Goal: Task Accomplishment & Management: Use online tool/utility

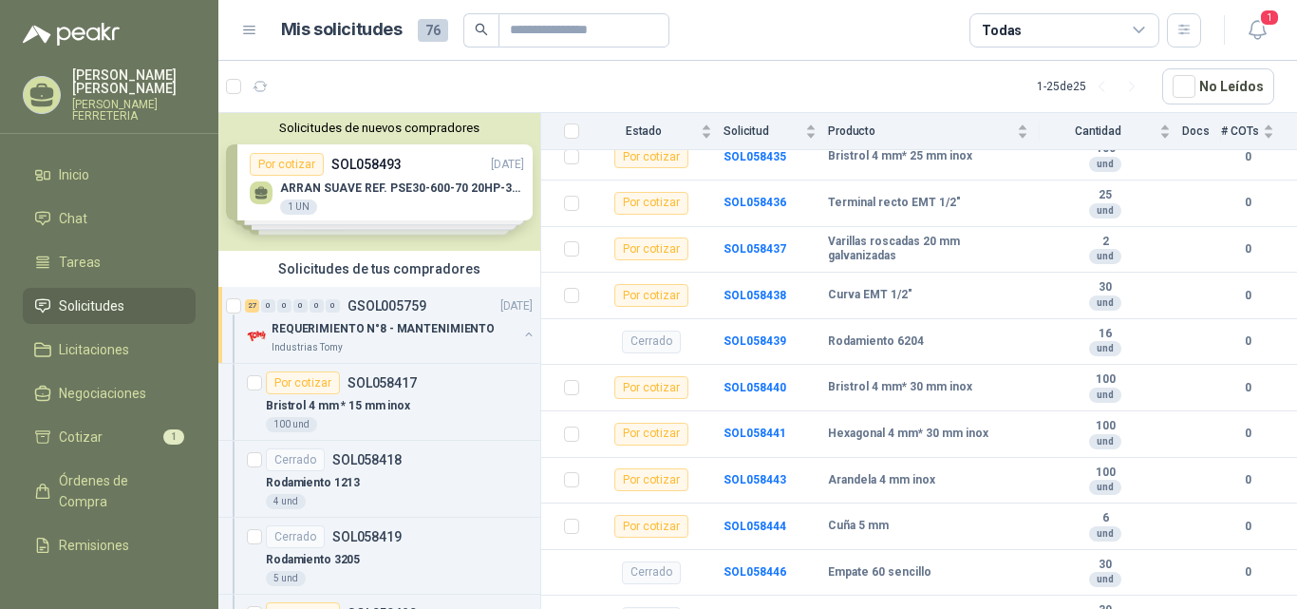
scroll to position [1566, 0]
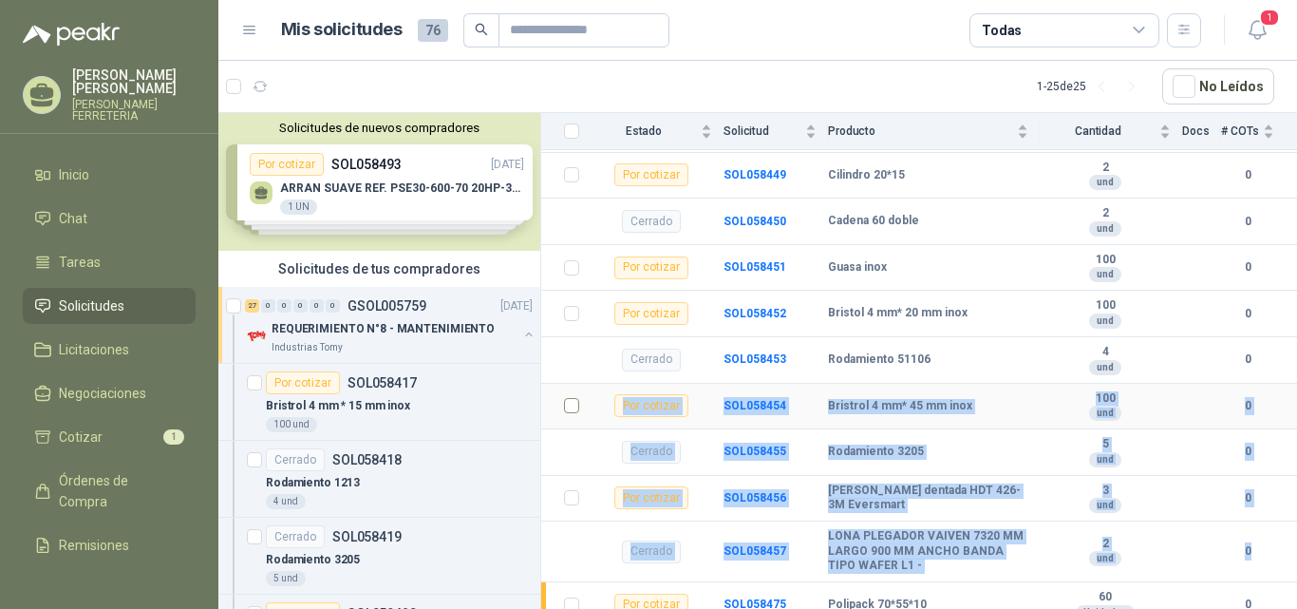
drag, startPoint x: 547, startPoint y: 581, endPoint x: 563, endPoint y: 390, distance: 191.6
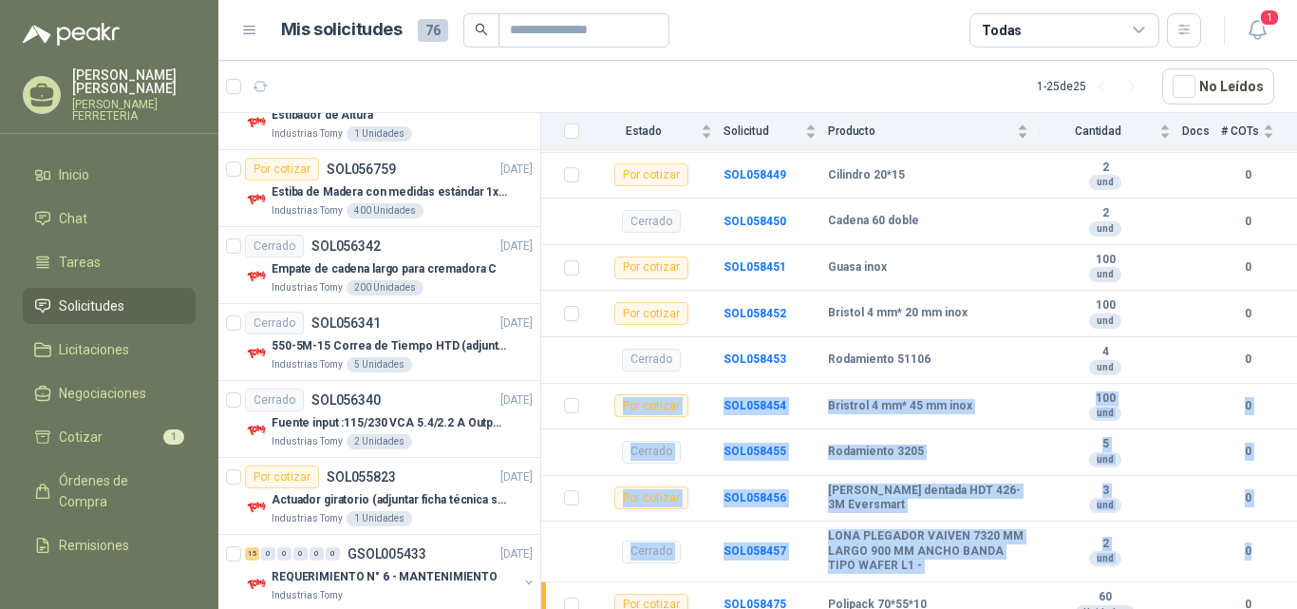
scroll to position [4621, 0]
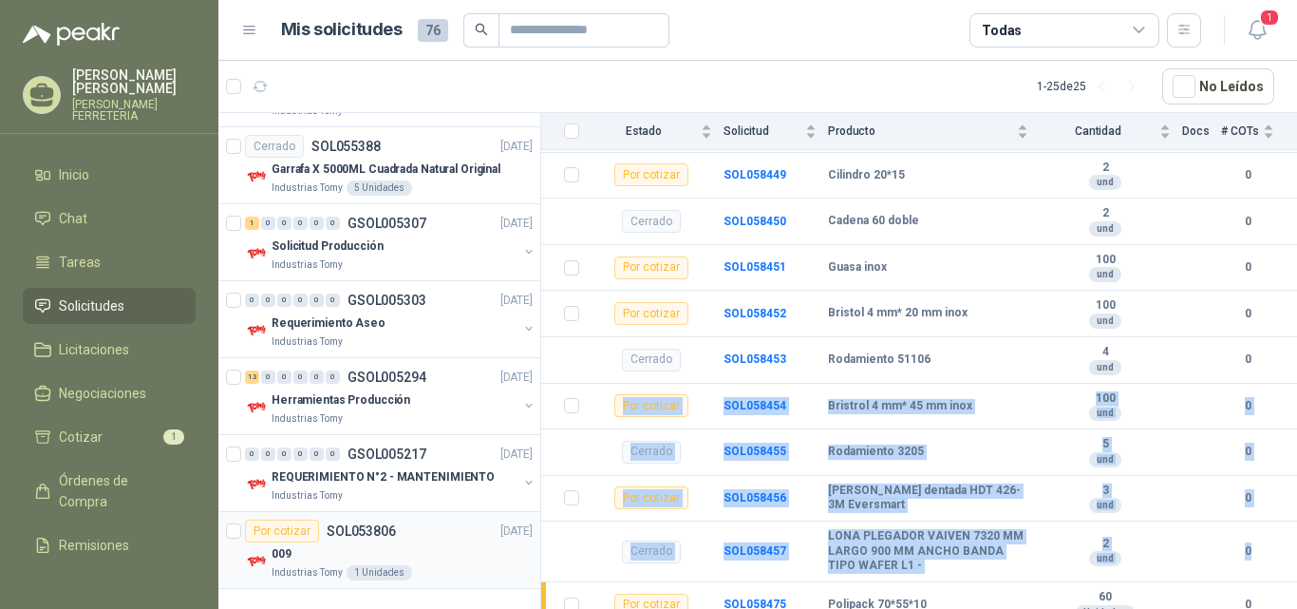
click at [302, 533] on div "Por cotizar" at bounding box center [282, 530] width 74 height 23
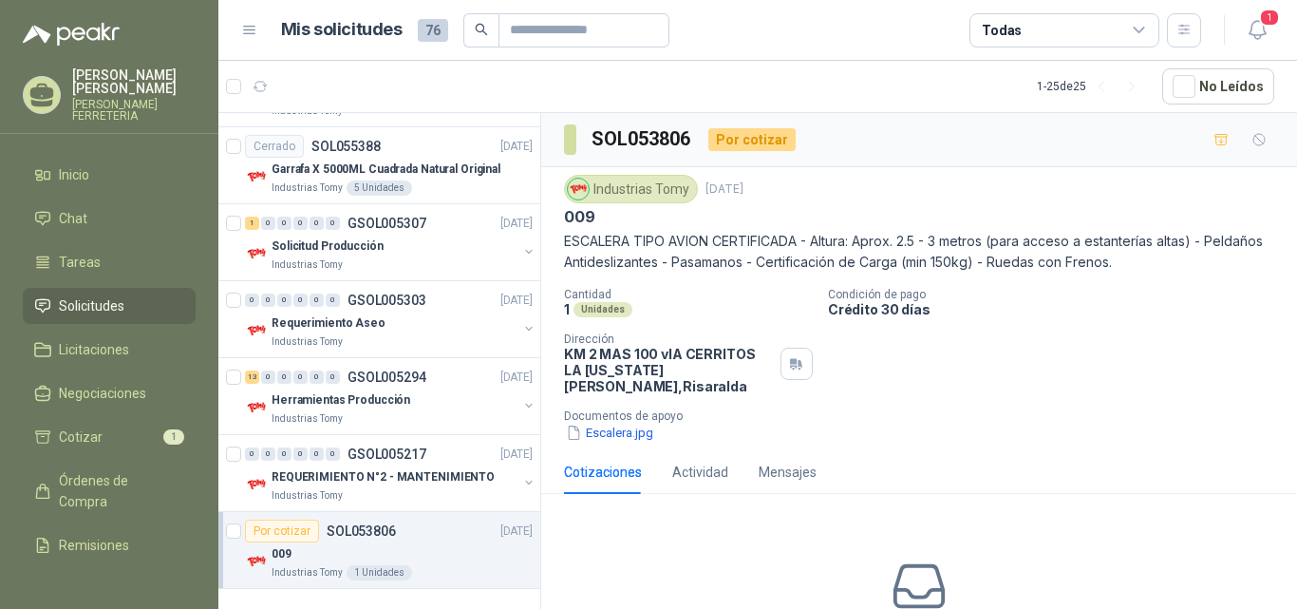
click at [114, 305] on span "Solicitudes" at bounding box center [92, 305] width 66 height 21
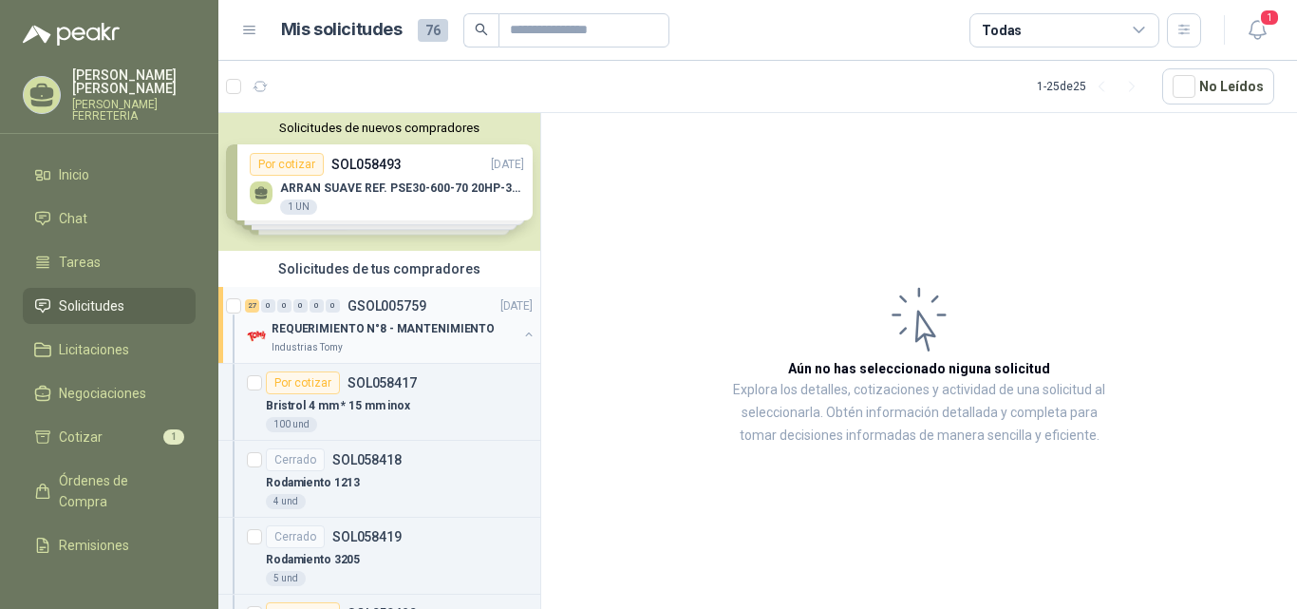
click at [521, 331] on button "button" at bounding box center [528, 334] width 15 height 15
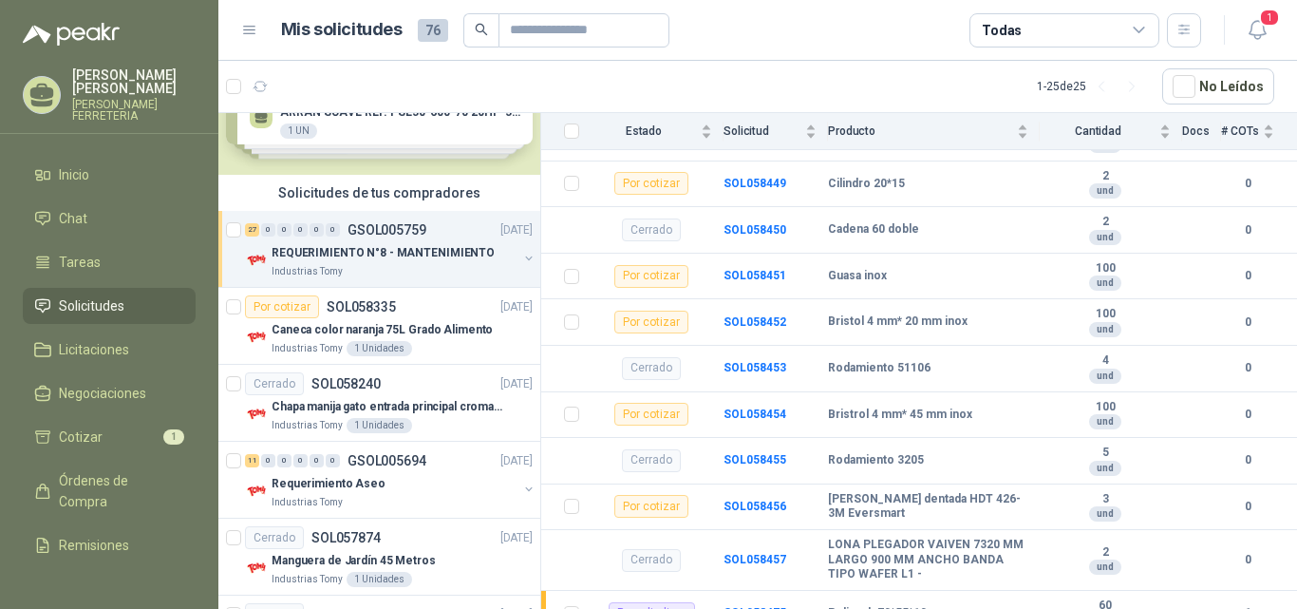
scroll to position [1566, 0]
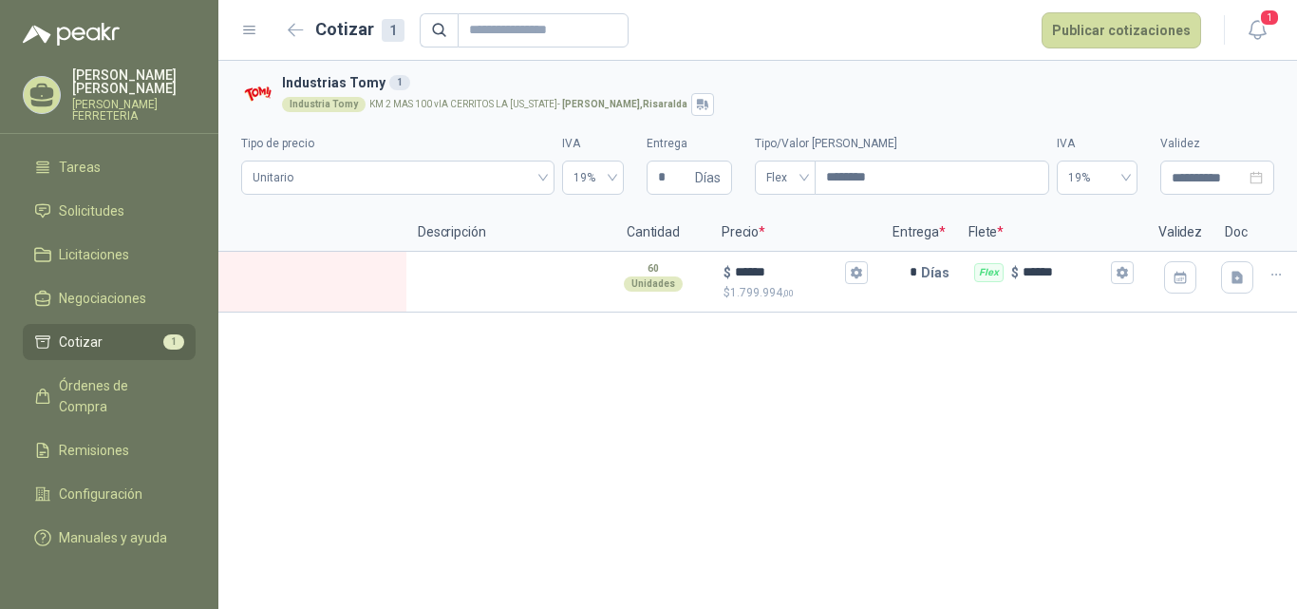
scroll to position [0, 247]
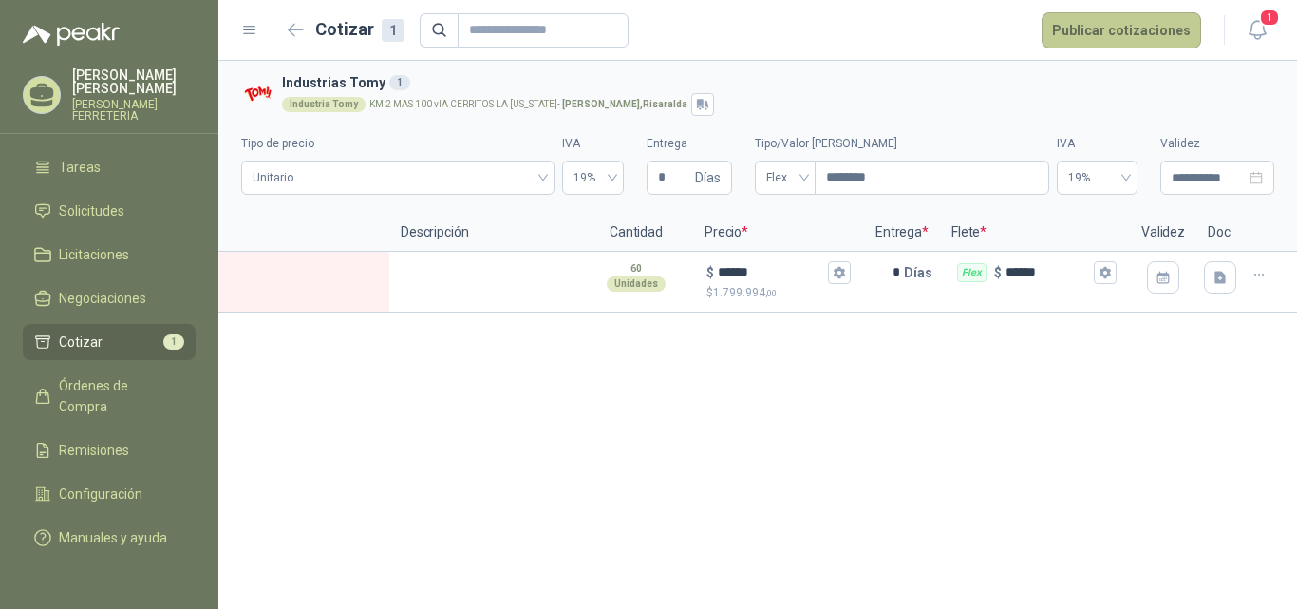
click at [1142, 26] on button "Publicar cotizaciones" at bounding box center [1122, 30] width 160 height 36
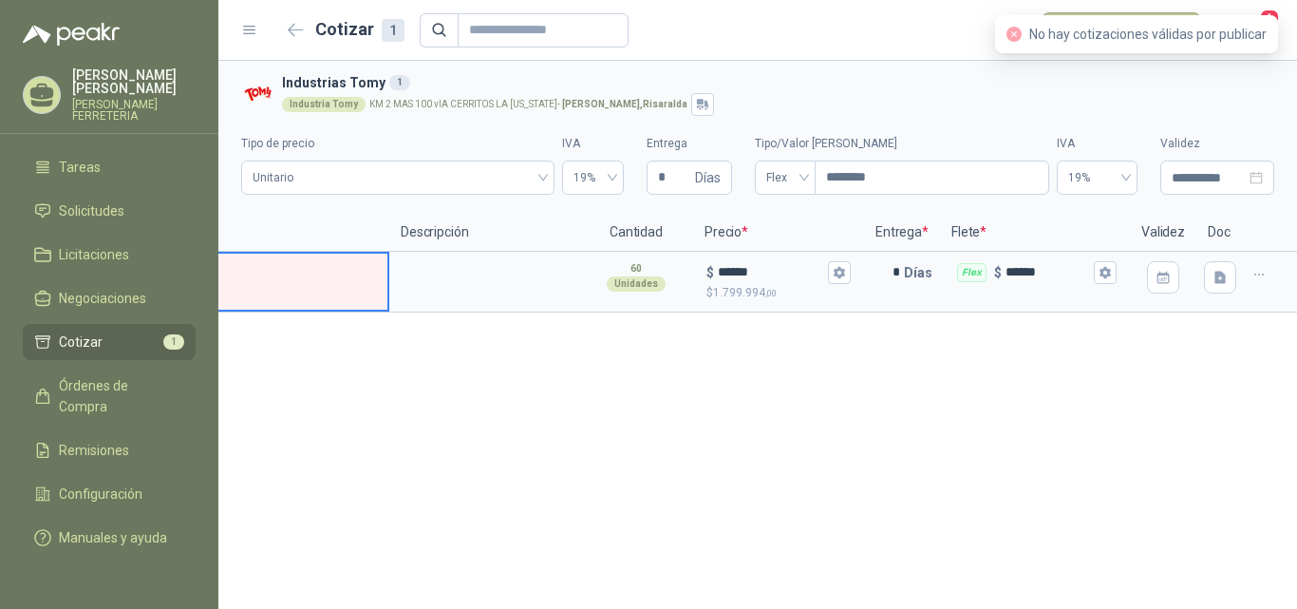
scroll to position [0, 51]
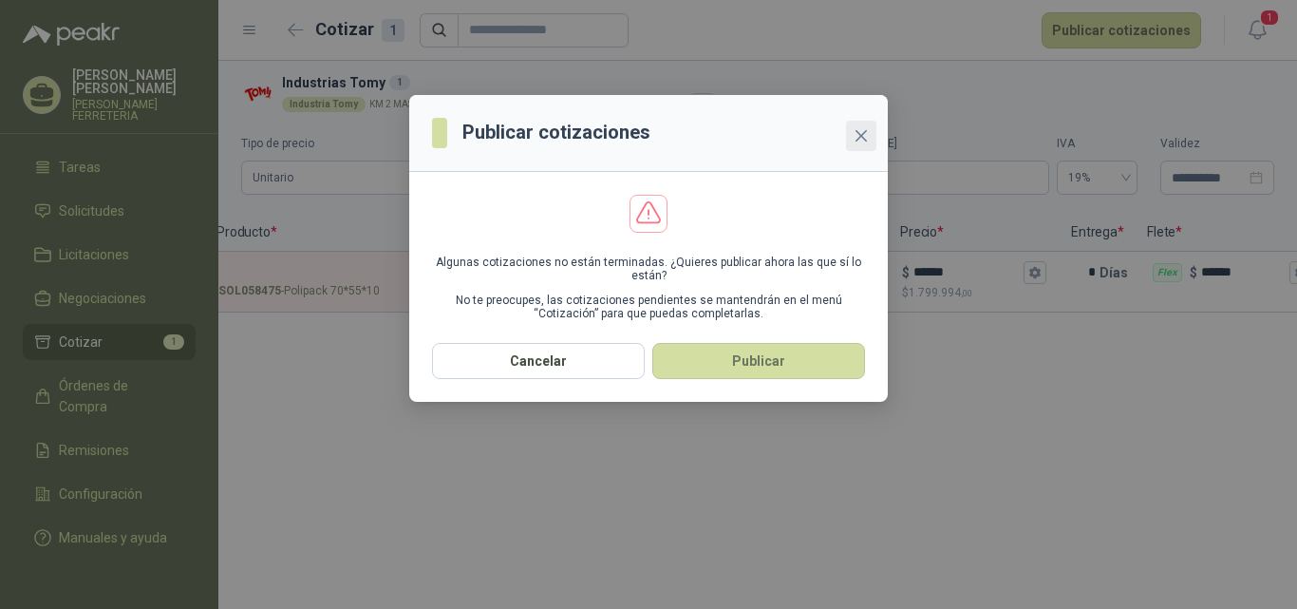
click at [866, 136] on icon "close" at bounding box center [861, 135] width 15 height 15
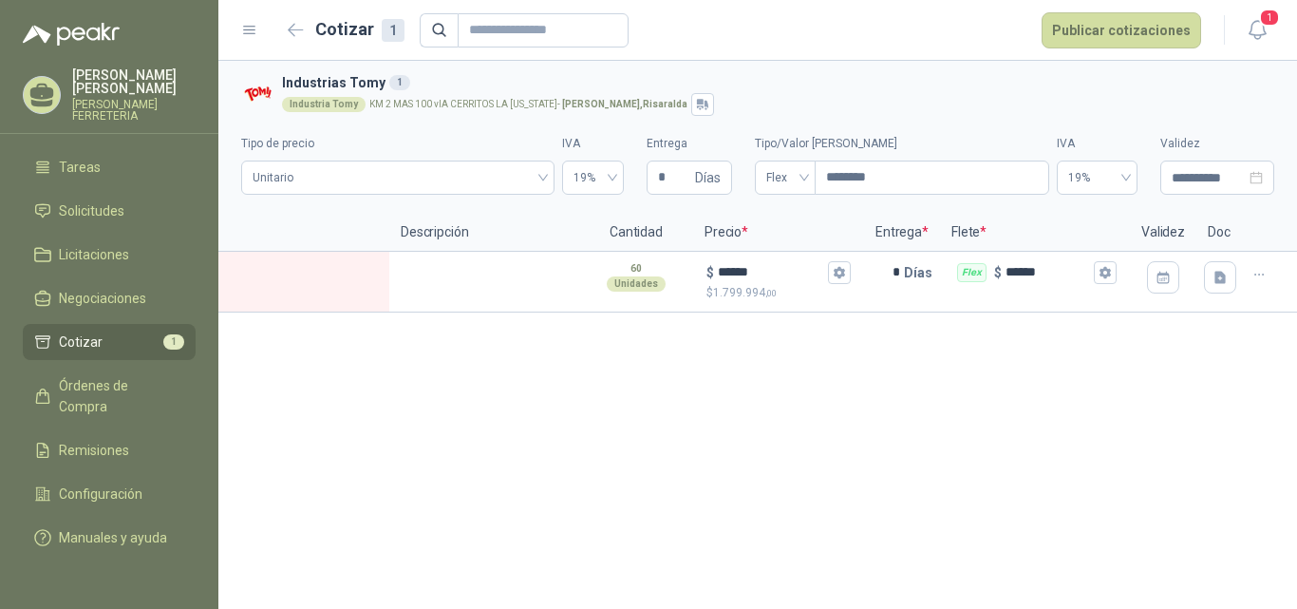
scroll to position [0, 0]
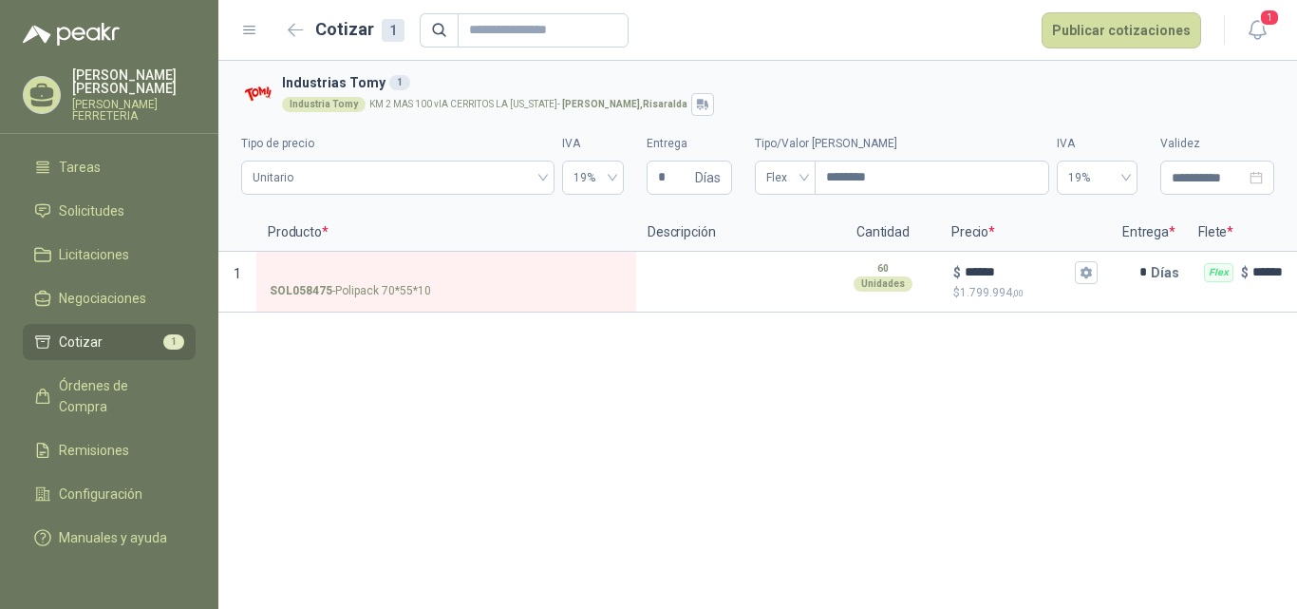
click at [1090, 29] on button "Publicar cotizaciones" at bounding box center [1122, 30] width 160 height 36
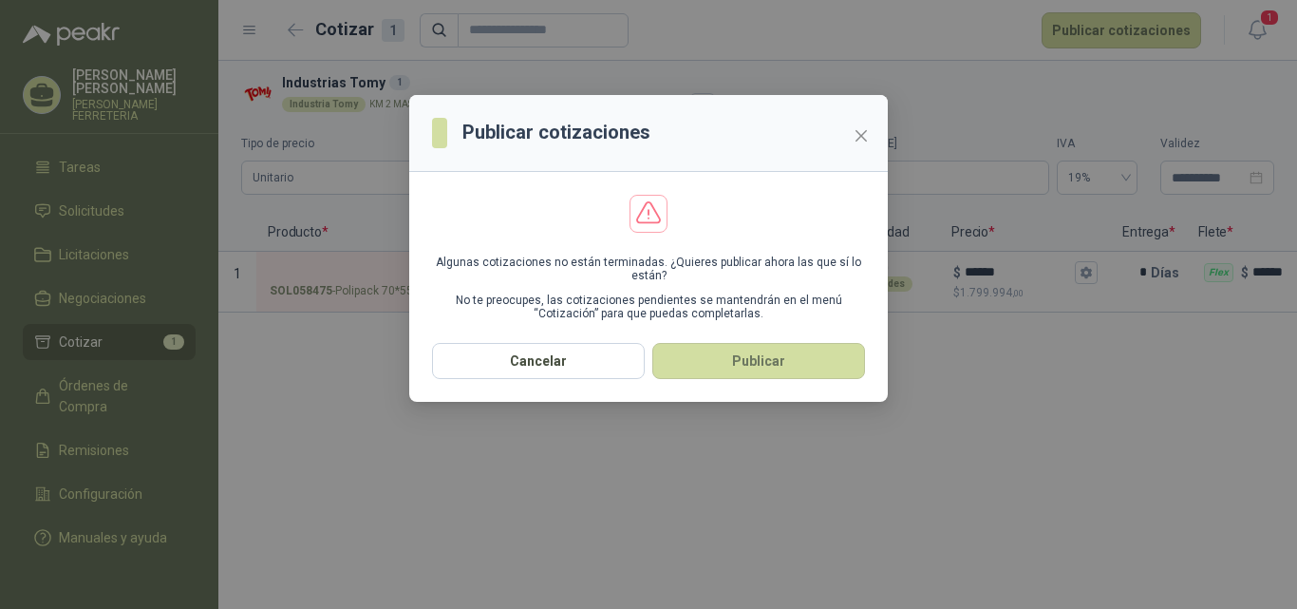
click at [861, 135] on icon "close" at bounding box center [861, 135] width 11 height 11
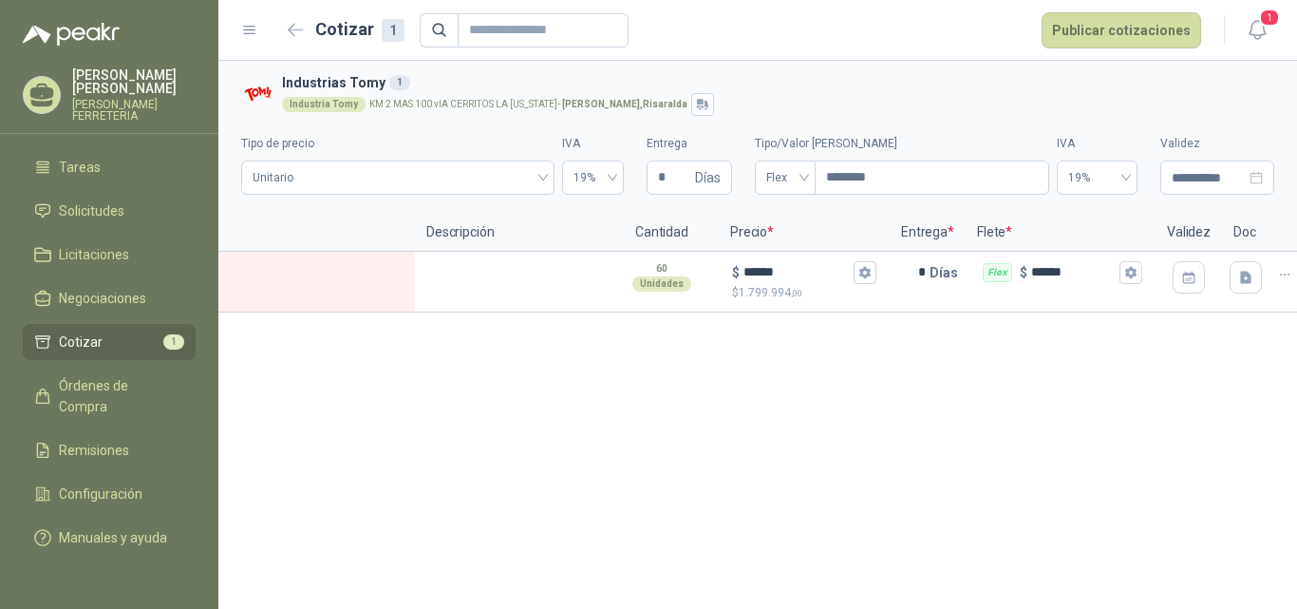
scroll to position [0, 247]
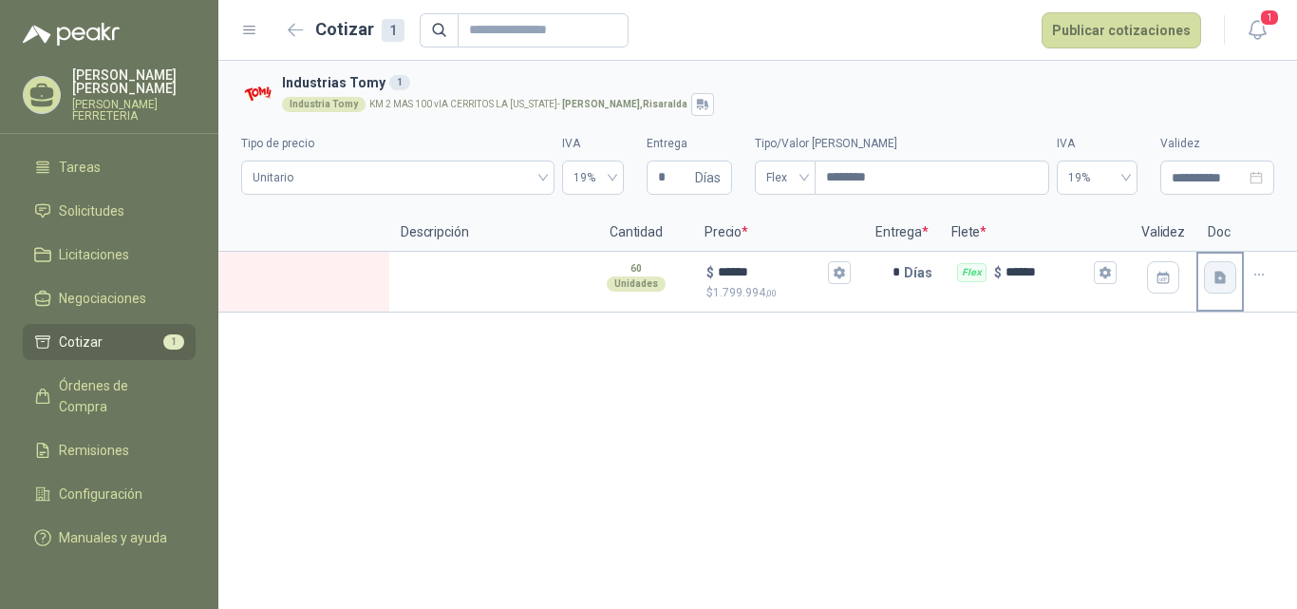
click at [1215, 280] on icon "button" at bounding box center [1221, 278] width 16 height 16
click at [1109, 272] on icon "button" at bounding box center [1105, 272] width 12 height 12
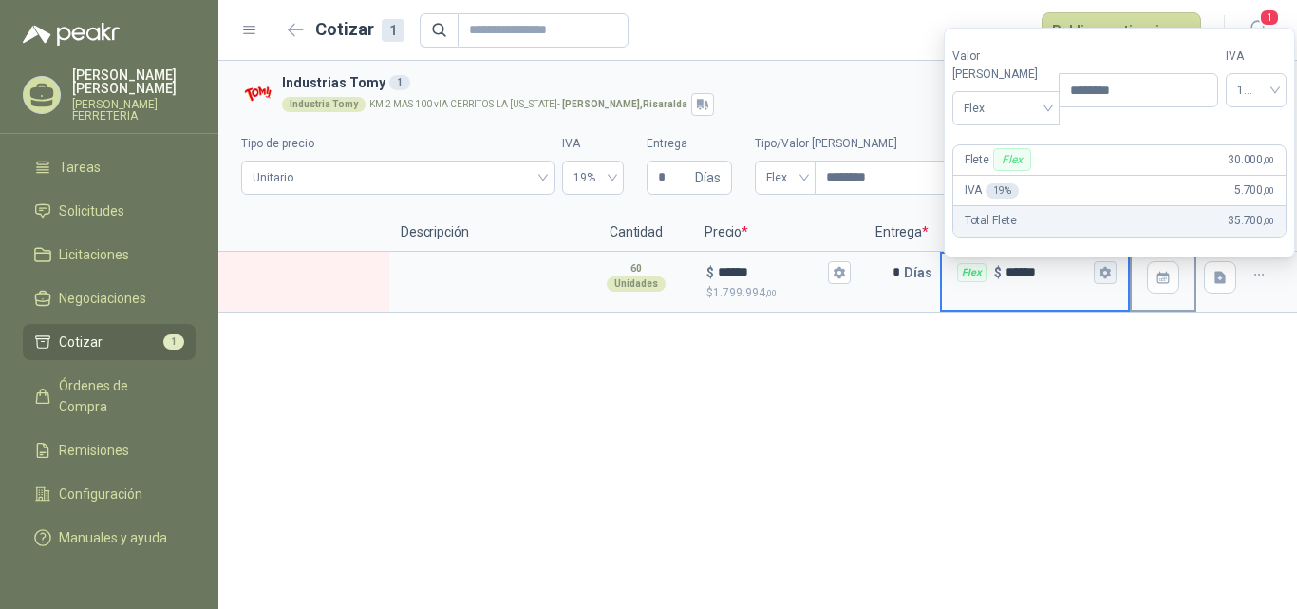
click at [1109, 272] on icon "button" at bounding box center [1105, 272] width 10 height 11
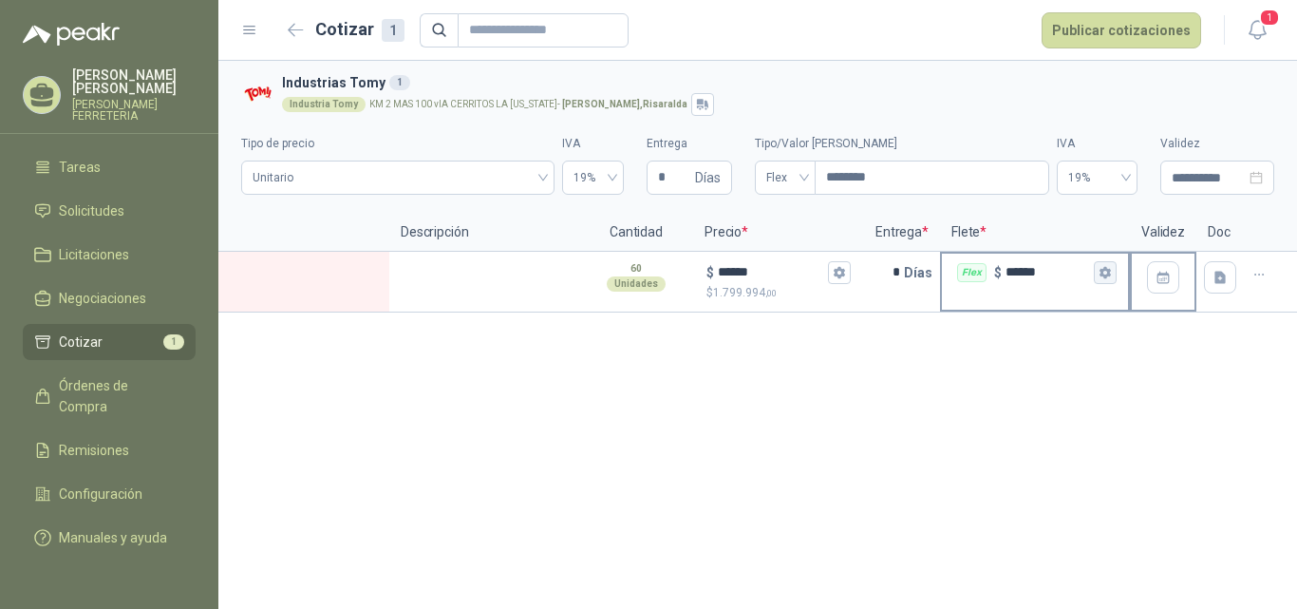
click at [1109, 272] on icon "button" at bounding box center [1105, 272] width 10 height 11
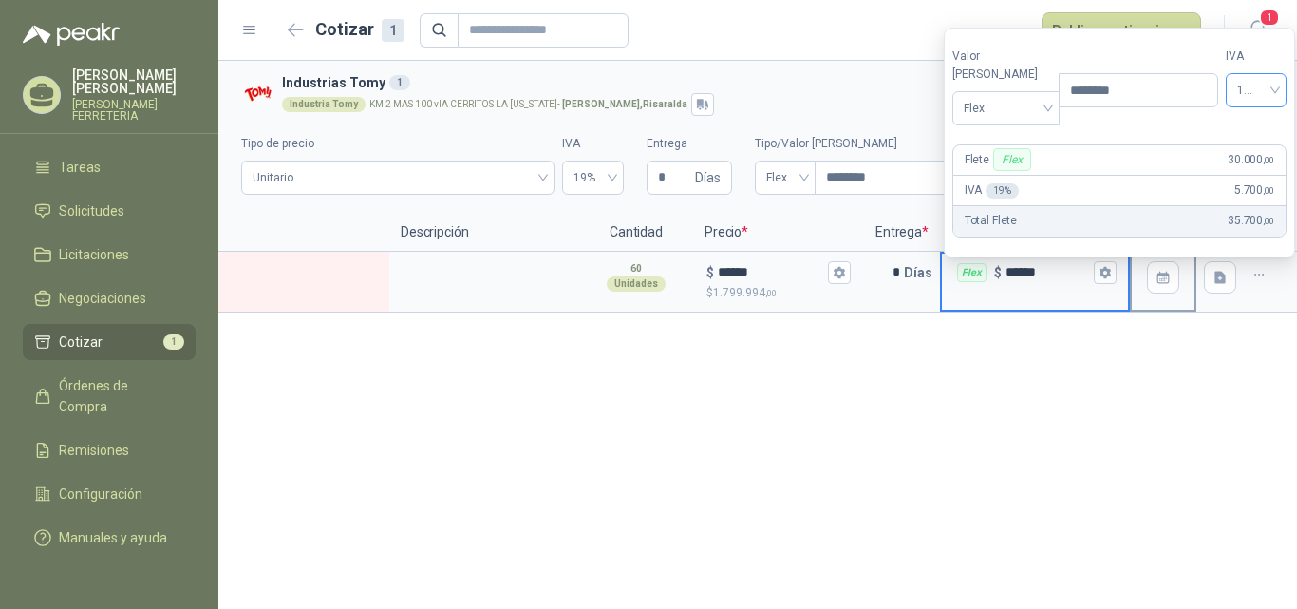
click at [1241, 104] on span "19%" at bounding box center [1256, 90] width 38 height 28
click at [1222, 182] on div "0%" at bounding box center [1228, 178] width 30 height 21
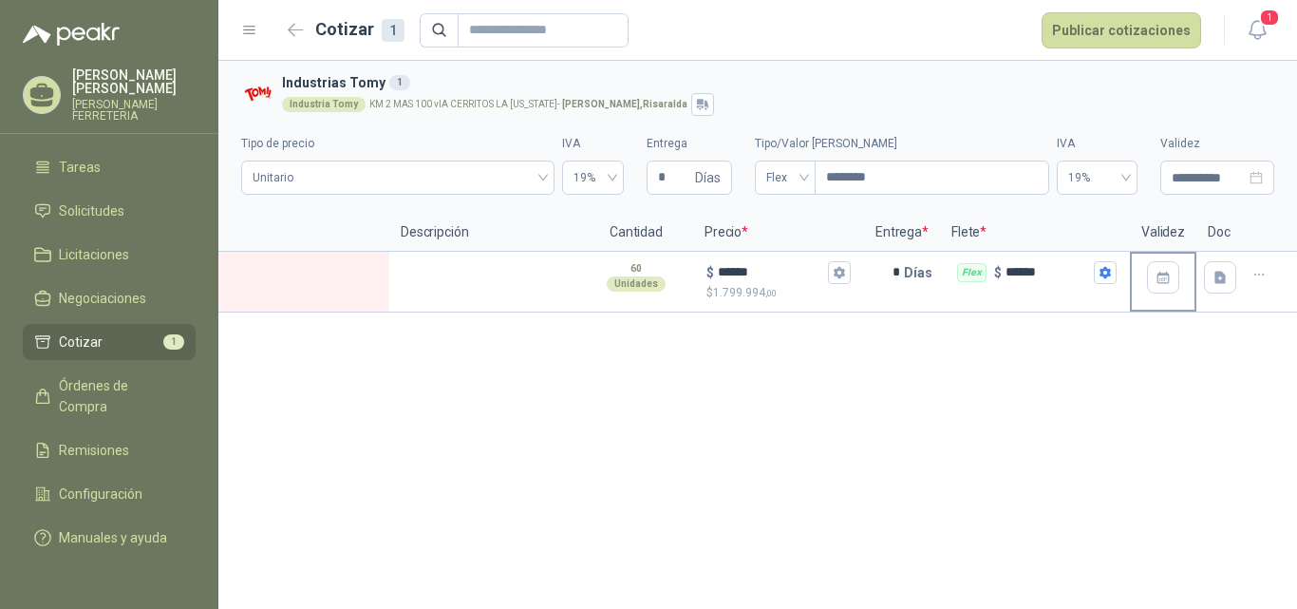
click at [880, 36] on form "Cotizar 1 Publicar cotizaciones" at bounding box center [741, 30] width 921 height 36
click at [1104, 271] on icon "button" at bounding box center [1105, 272] width 10 height 11
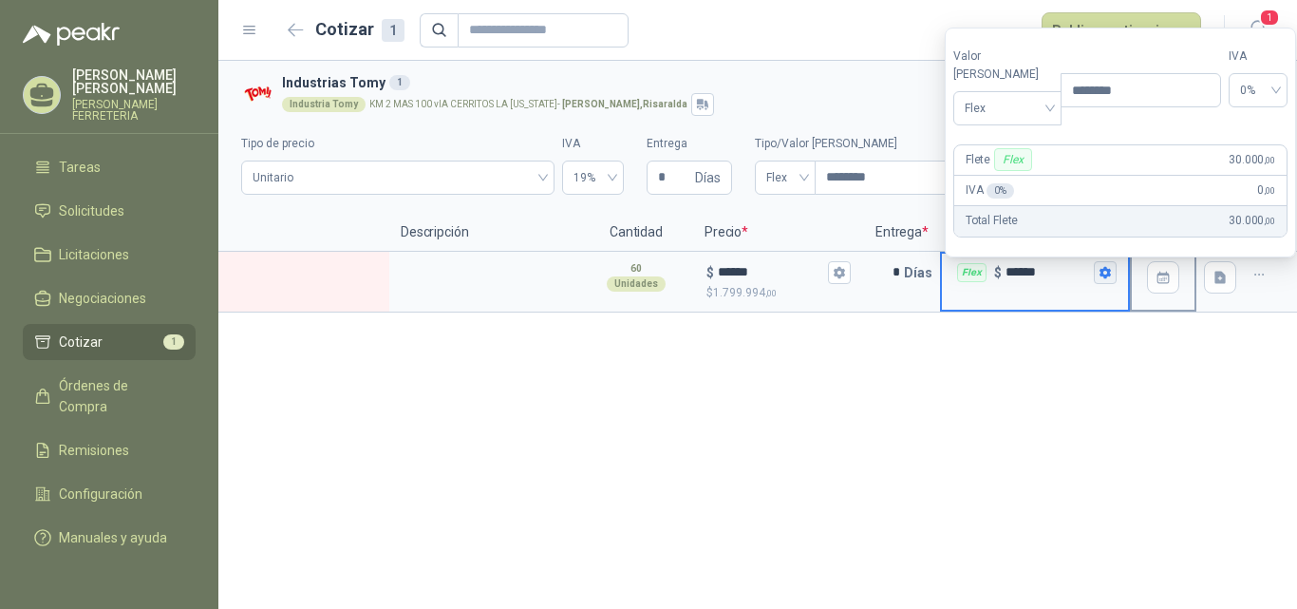
click at [1104, 271] on icon "button" at bounding box center [1105, 272] width 10 height 11
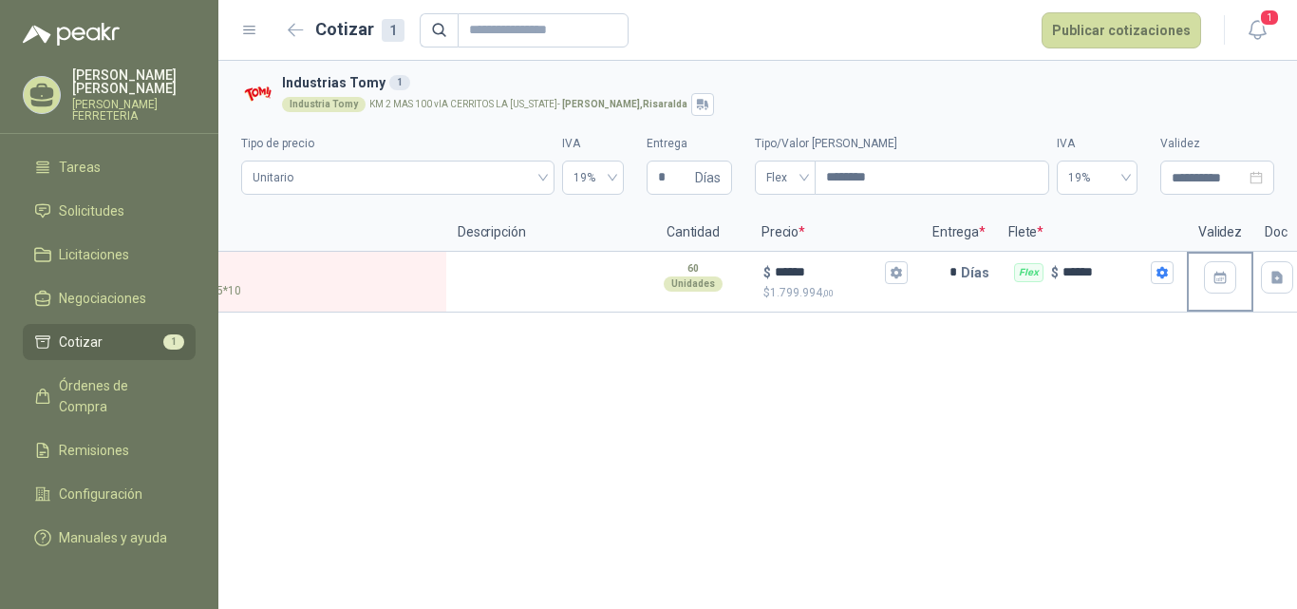
scroll to position [0, 0]
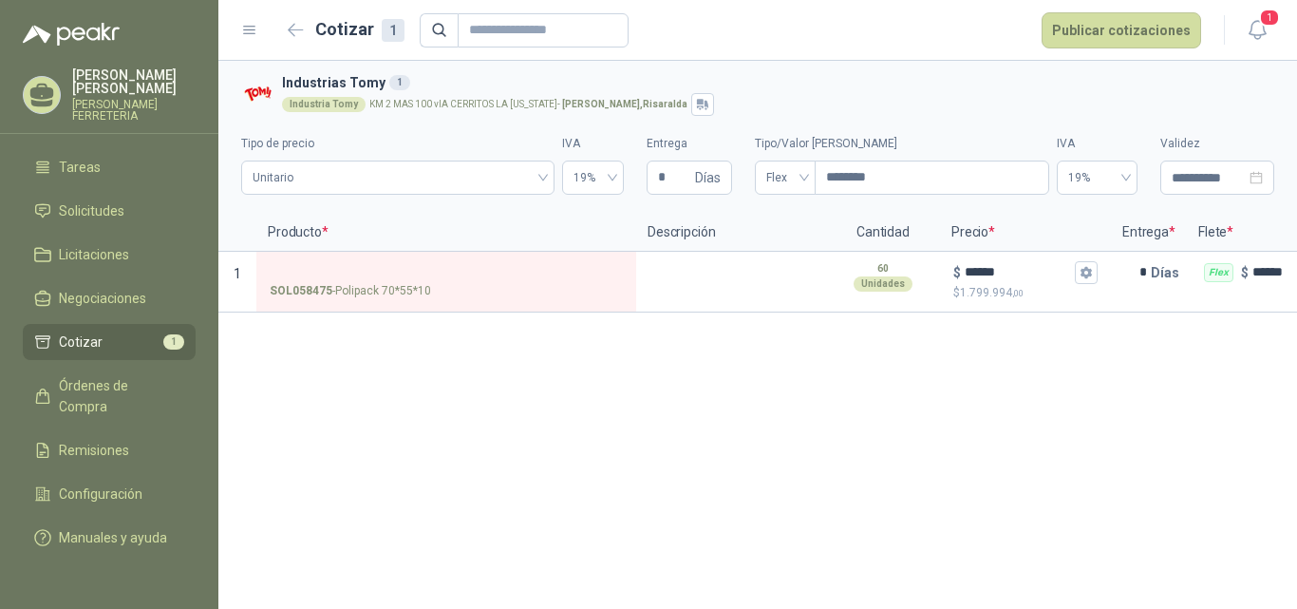
click at [812, 82] on h3 "Industrias Tomy 1" at bounding box center [774, 82] width 985 height 21
click at [1157, 29] on button "Publicar cotizaciones" at bounding box center [1122, 30] width 160 height 36
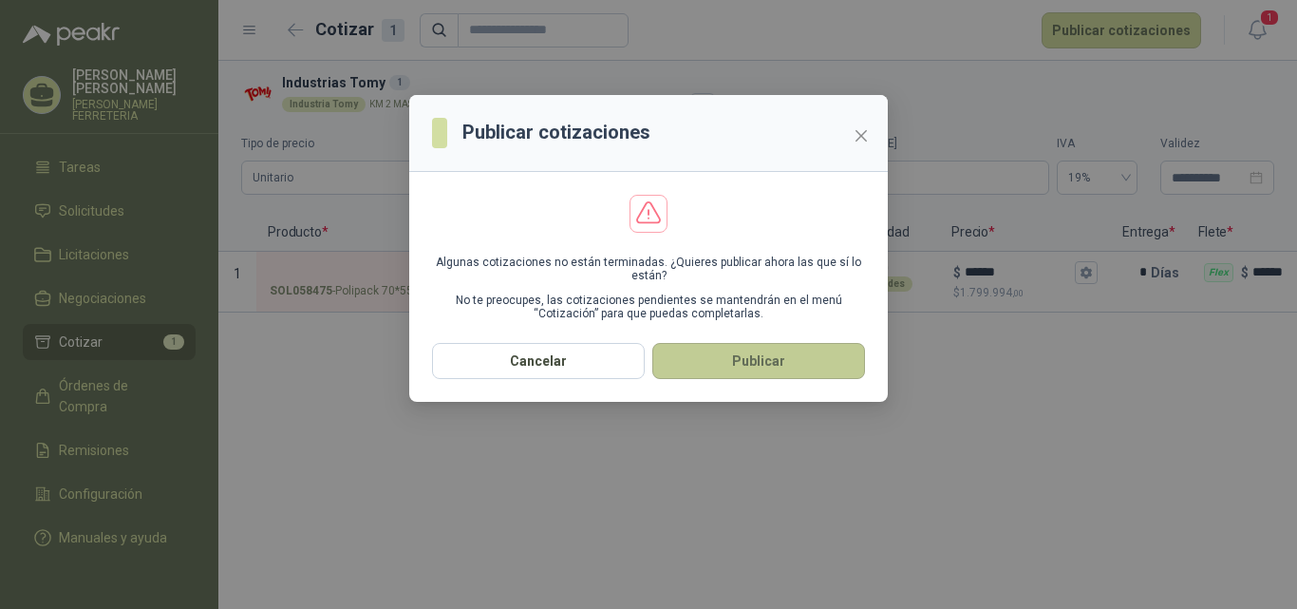
click at [717, 356] on button "Publicar" at bounding box center [758, 361] width 213 height 36
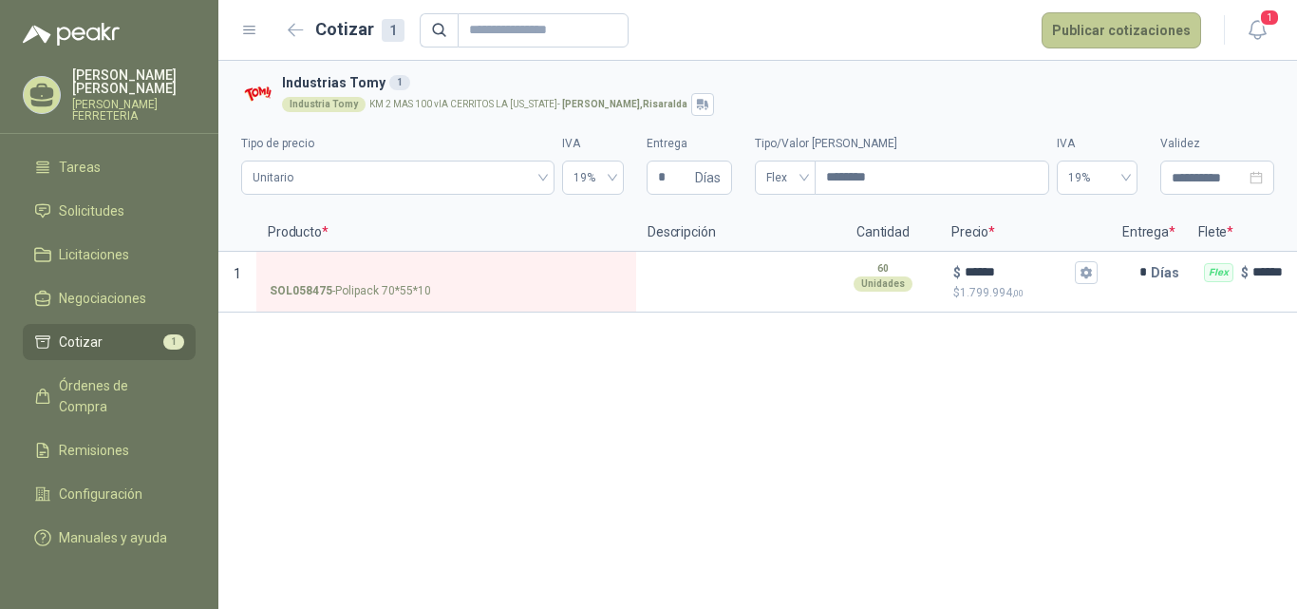
click at [1104, 34] on button "Publicar cotizaciones" at bounding box center [1122, 30] width 160 height 36
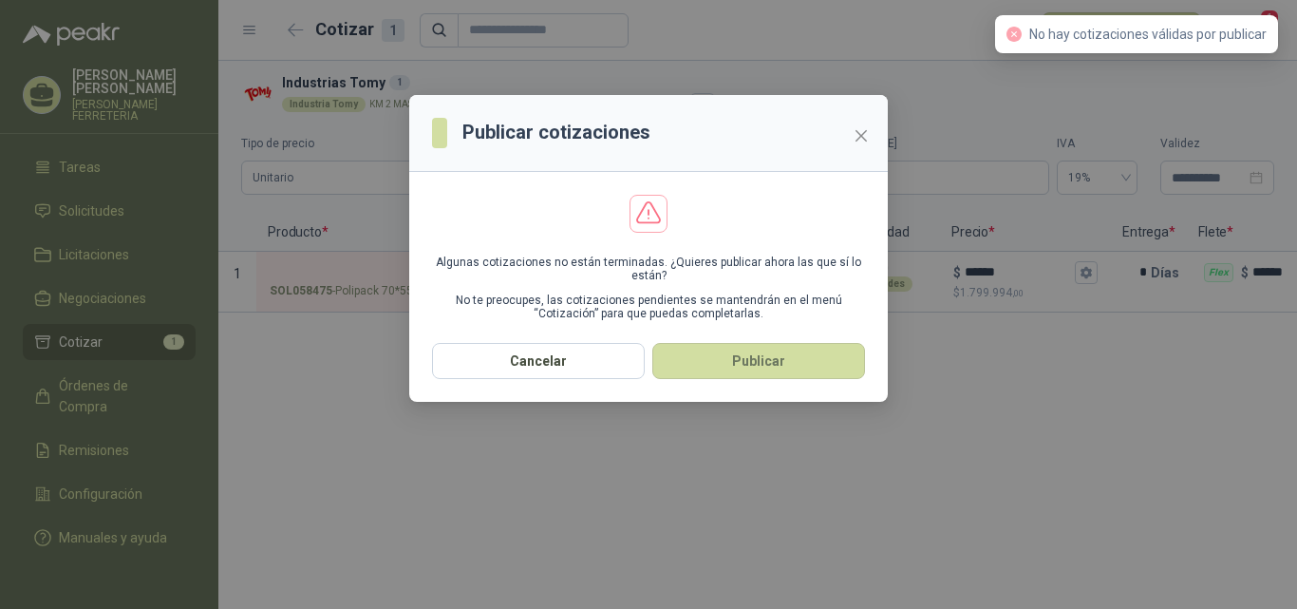
click at [775, 364] on button "Publicar" at bounding box center [758, 361] width 213 height 36
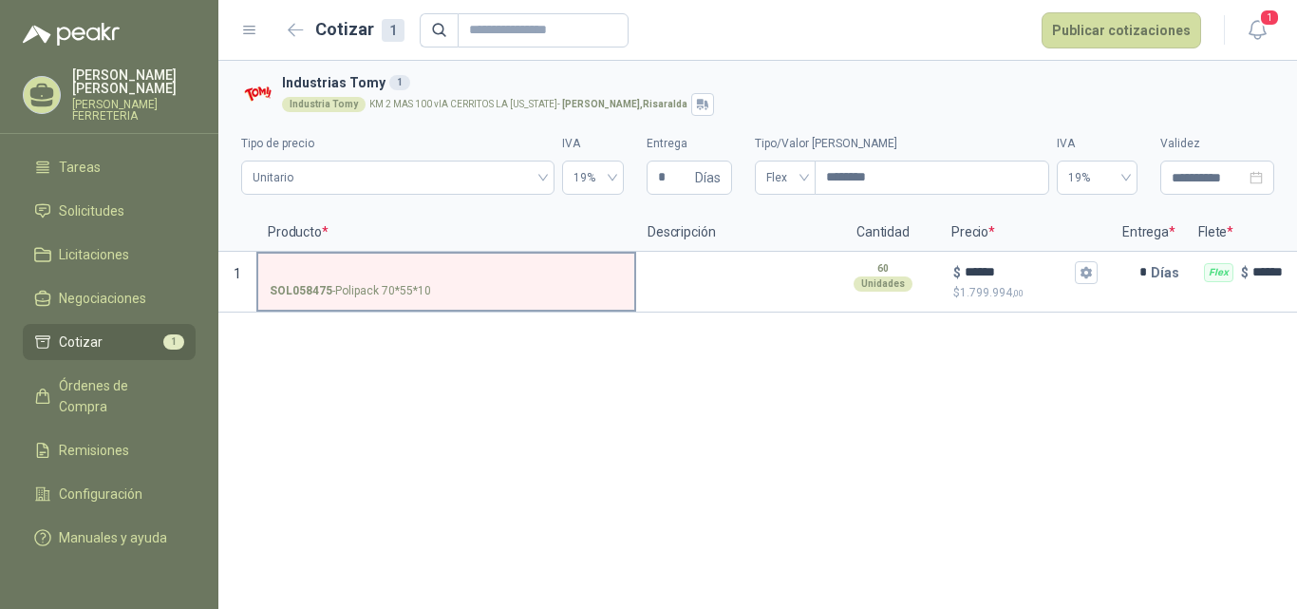
click at [539, 285] on div "SOL058475 - Polipack 70*55*10" at bounding box center [446, 291] width 353 height 18
click at [539, 280] on input "SOL058475 - Polipack 70*55*10" at bounding box center [446, 273] width 353 height 14
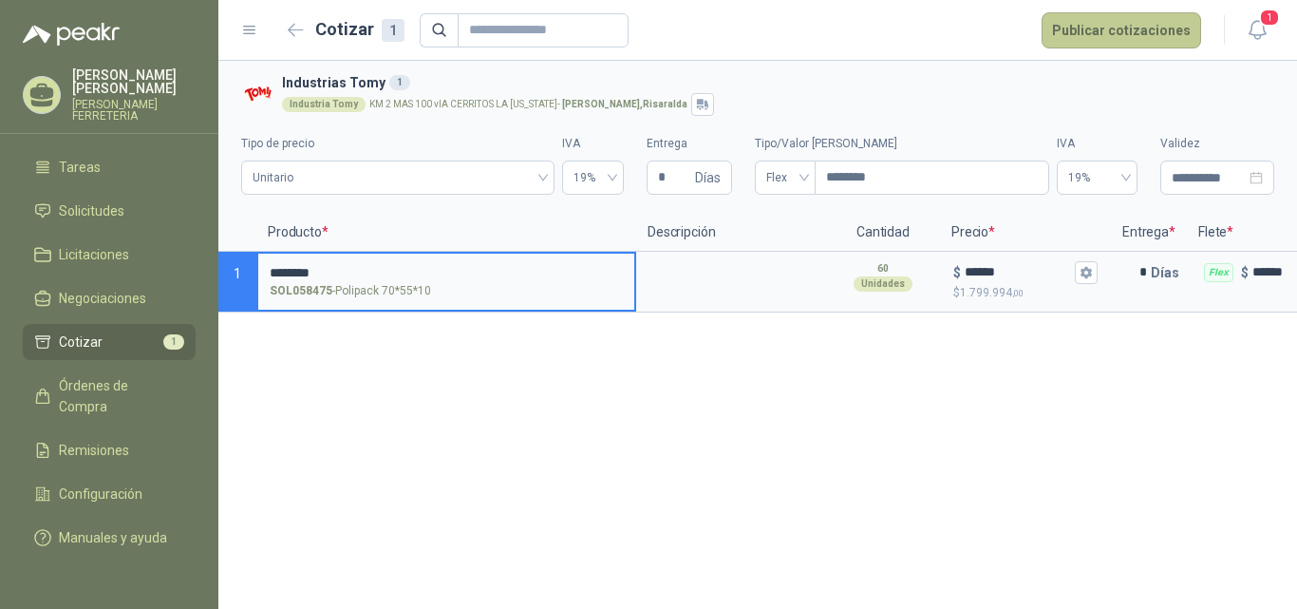
type input "********"
click at [1139, 35] on button "Publicar cotizaciones" at bounding box center [1122, 30] width 160 height 36
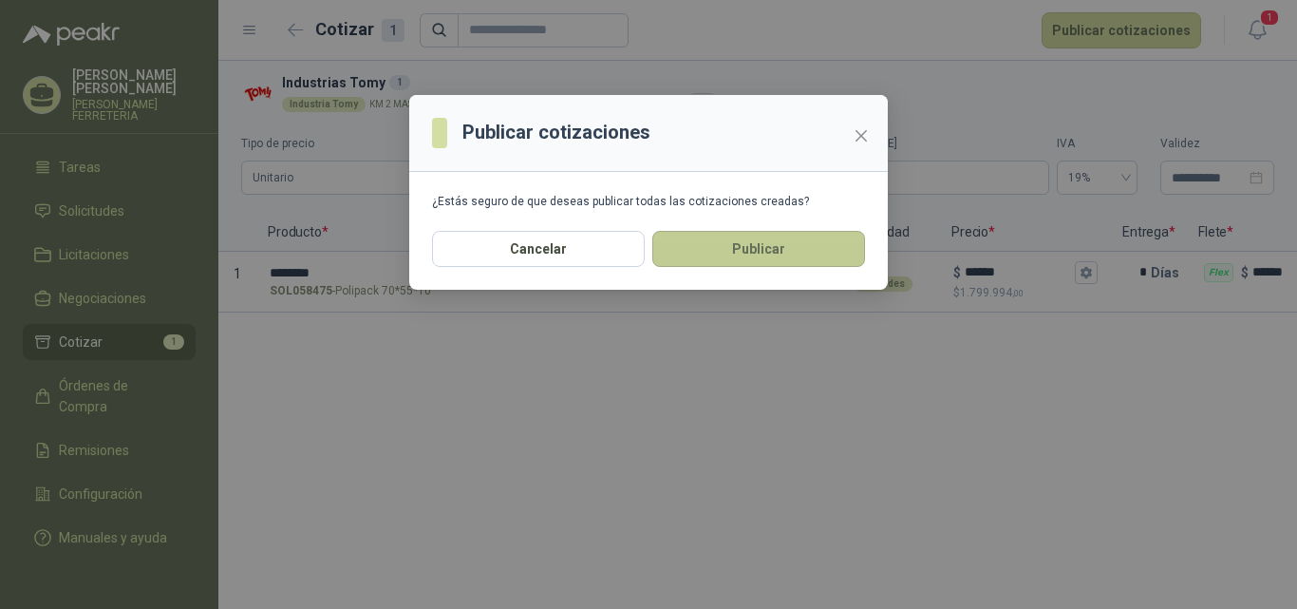
click at [769, 245] on button "Publicar" at bounding box center [758, 249] width 213 height 36
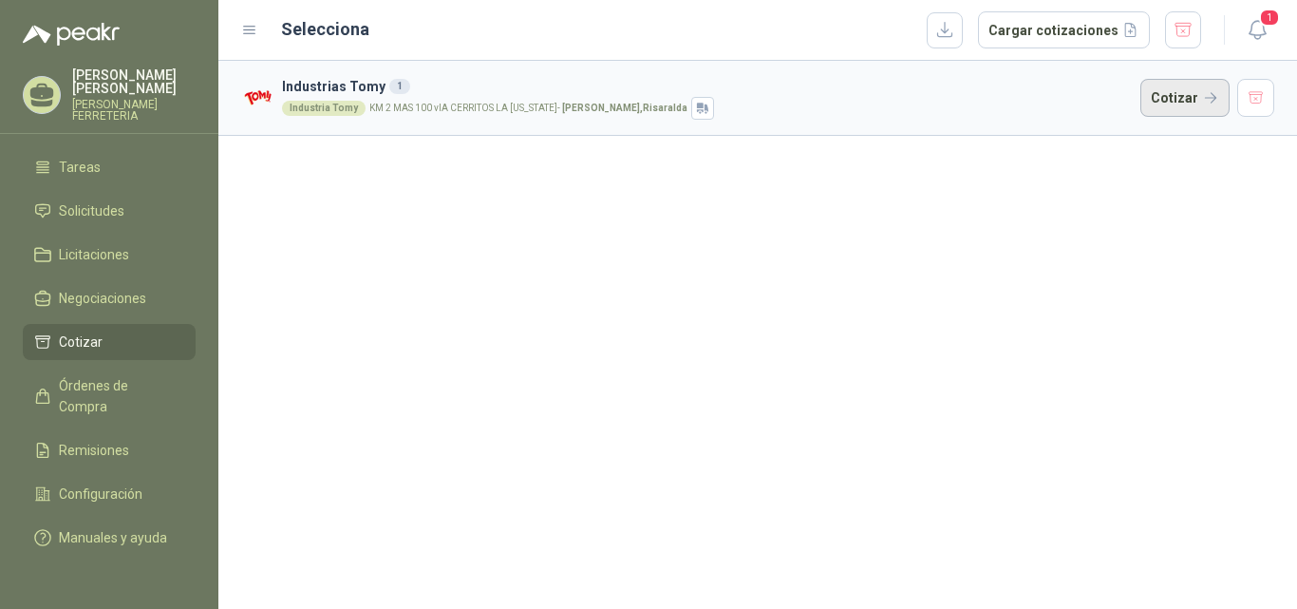
click at [1195, 94] on button "Cotizar" at bounding box center [1184, 98] width 89 height 38
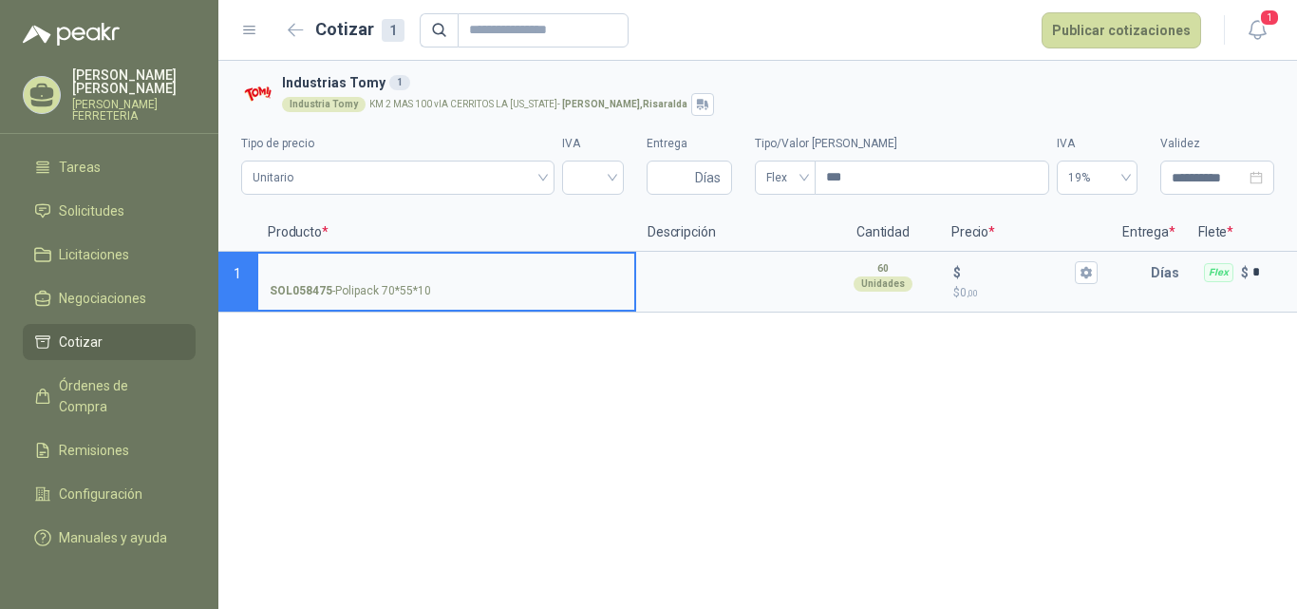
click at [946, 70] on section "**********" at bounding box center [757, 137] width 1079 height 153
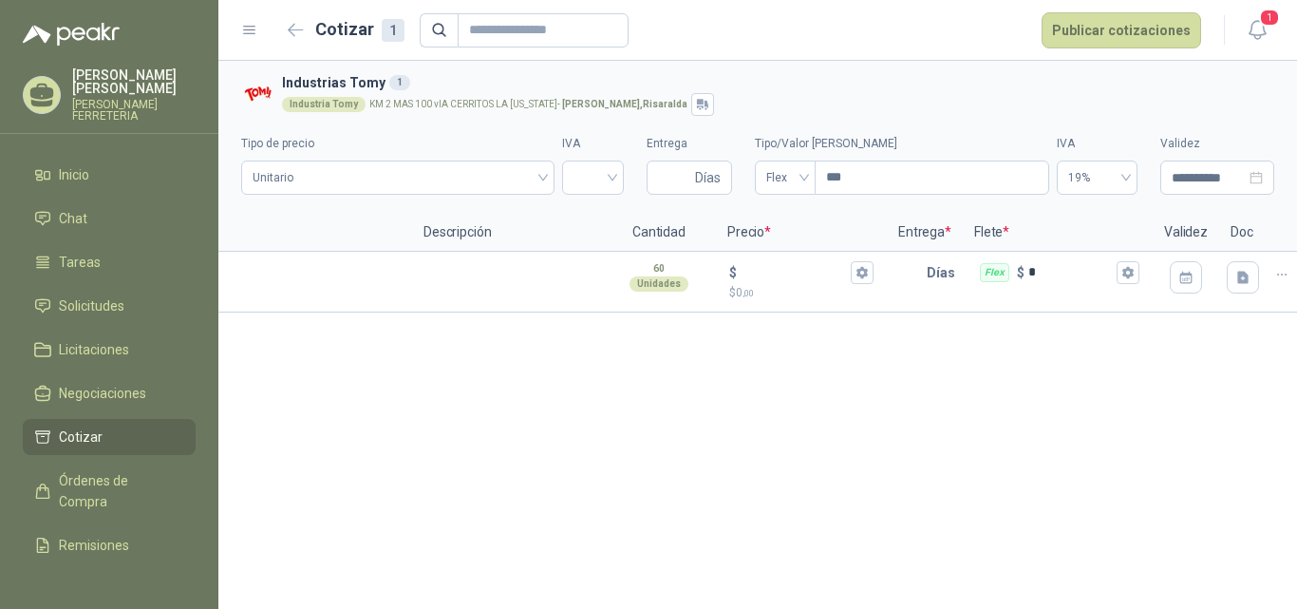
scroll to position [0, 247]
